Goal: Check status: Check status

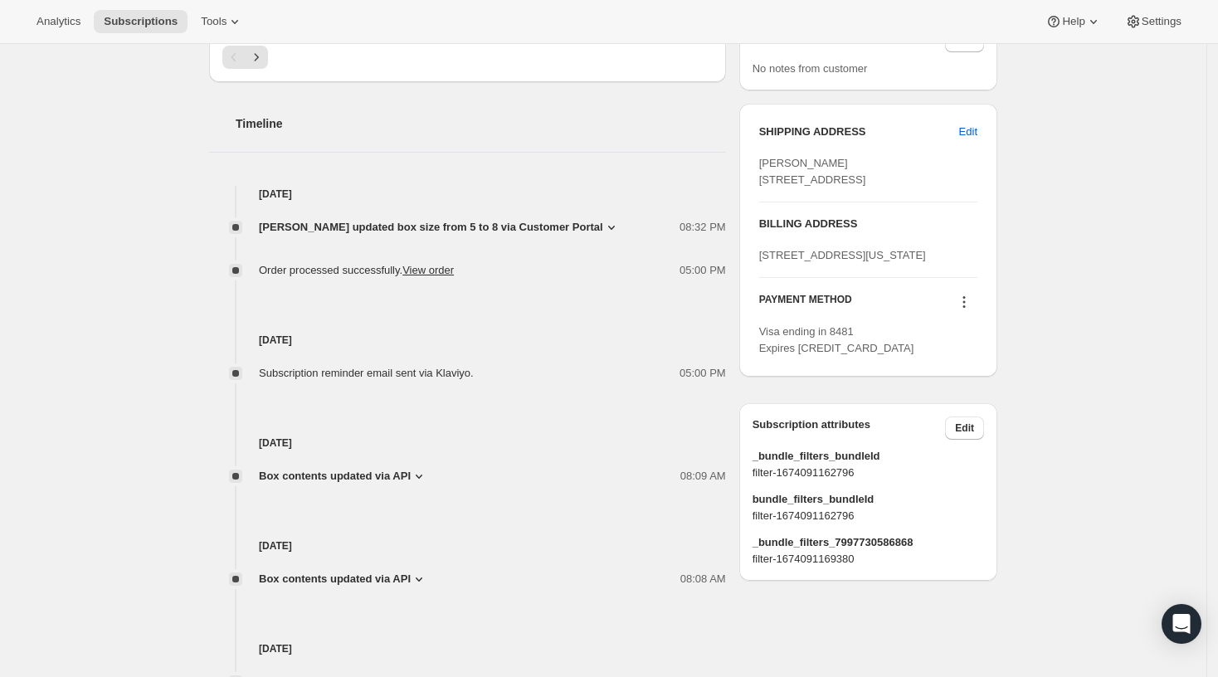
scroll to position [733, 0]
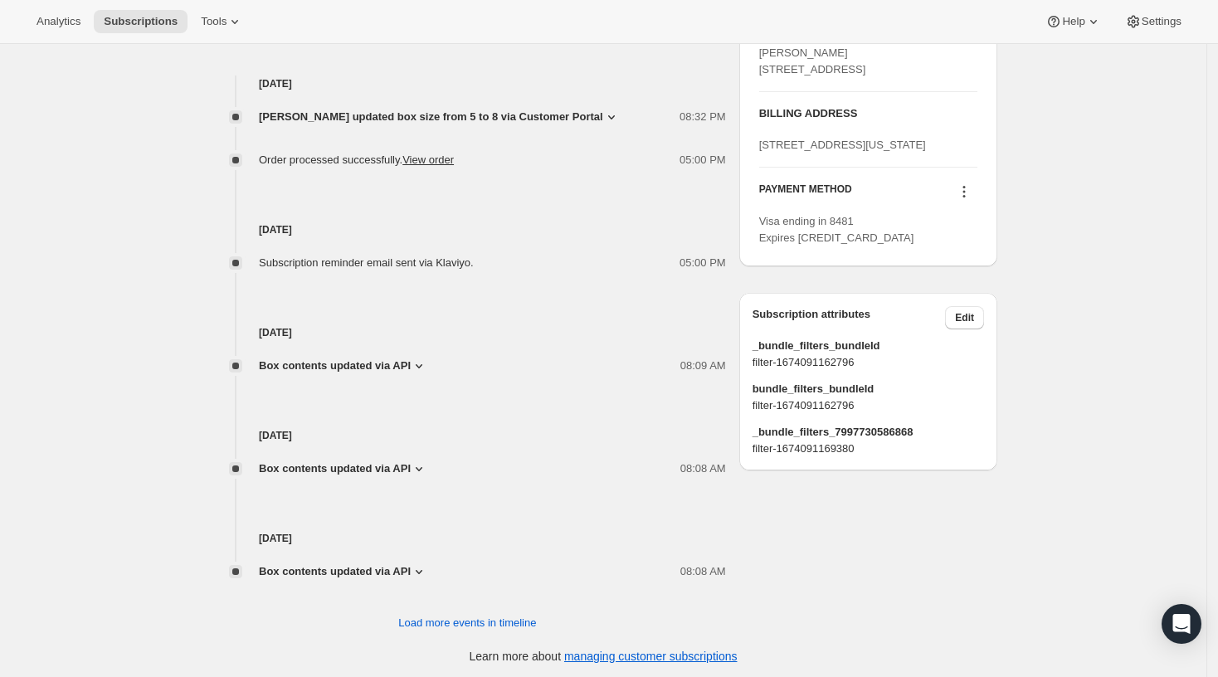
drag, startPoint x: 339, startPoint y: 231, endPoint x: 259, endPoint y: 218, distance: 81.4
click at [265, 222] on h4 "[DATE]" at bounding box center [467, 230] width 517 height 17
click at [257, 222] on h4 "[DATE]" at bounding box center [467, 230] width 517 height 17
click at [293, 224] on h4 "[DATE]" at bounding box center [467, 230] width 517 height 17
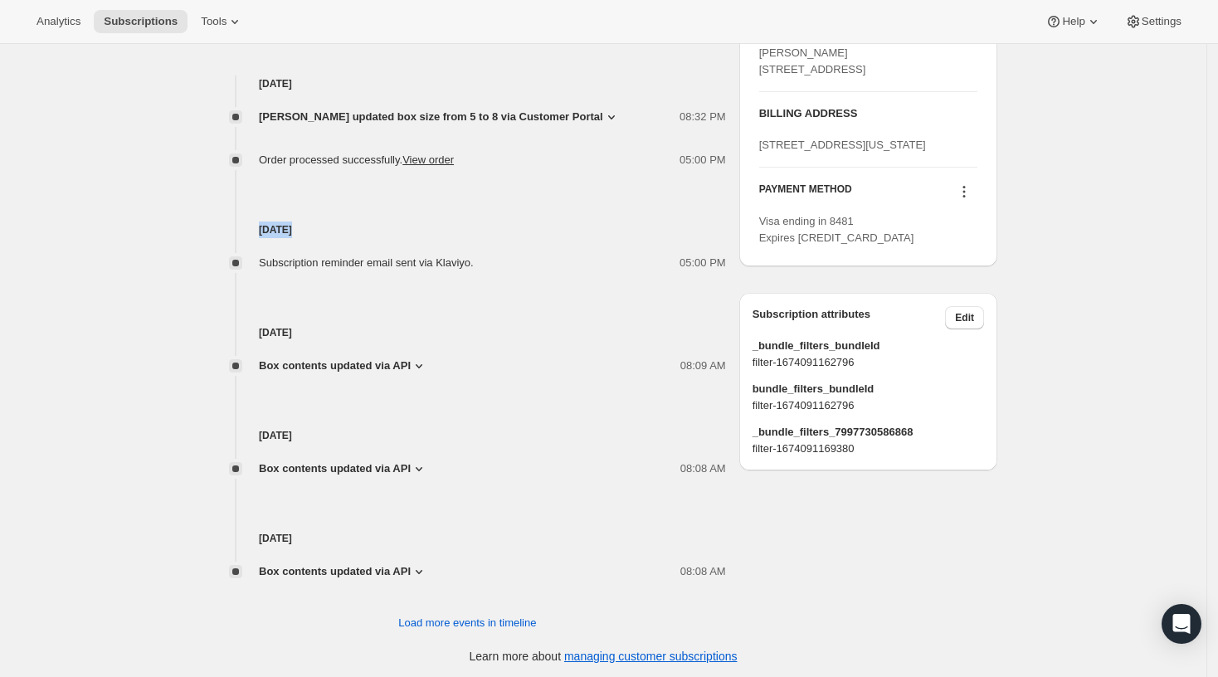
click at [293, 224] on h4 "[DATE]" at bounding box center [467, 230] width 517 height 17
copy h4 "[DATE]"
click at [469, 369] on div "08:09 AM" at bounding box center [581, 366] width 289 height 17
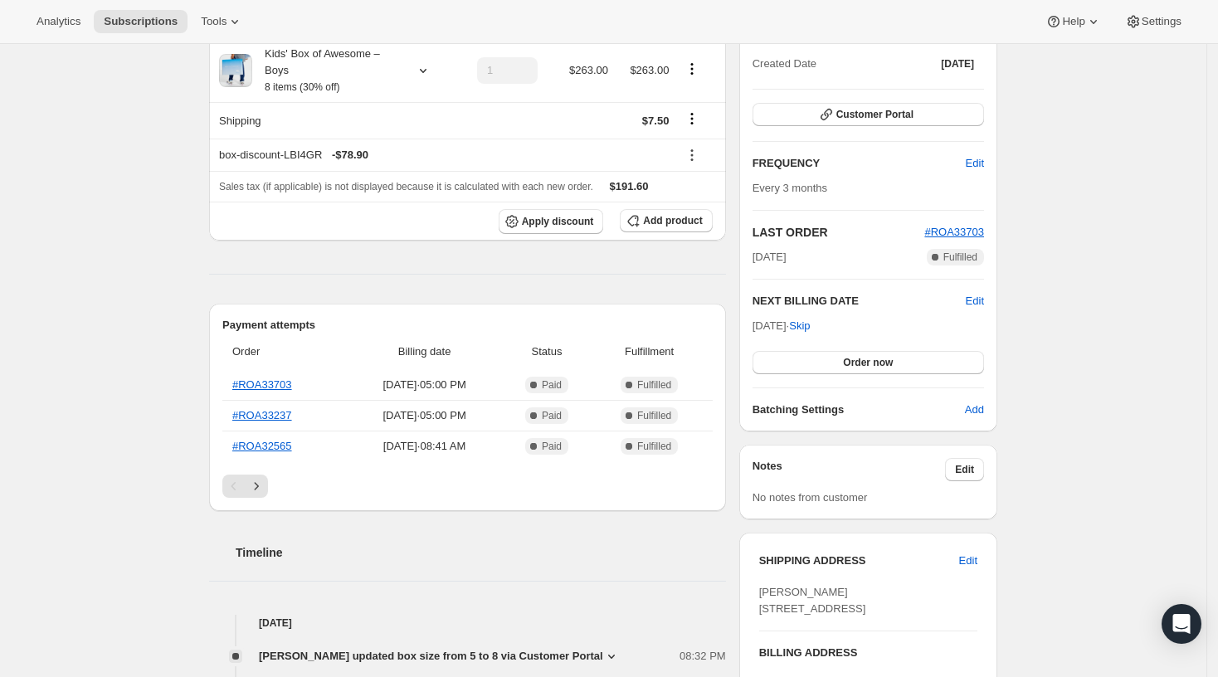
scroll to position [110, 0]
